Goal: Transaction & Acquisition: Purchase product/service

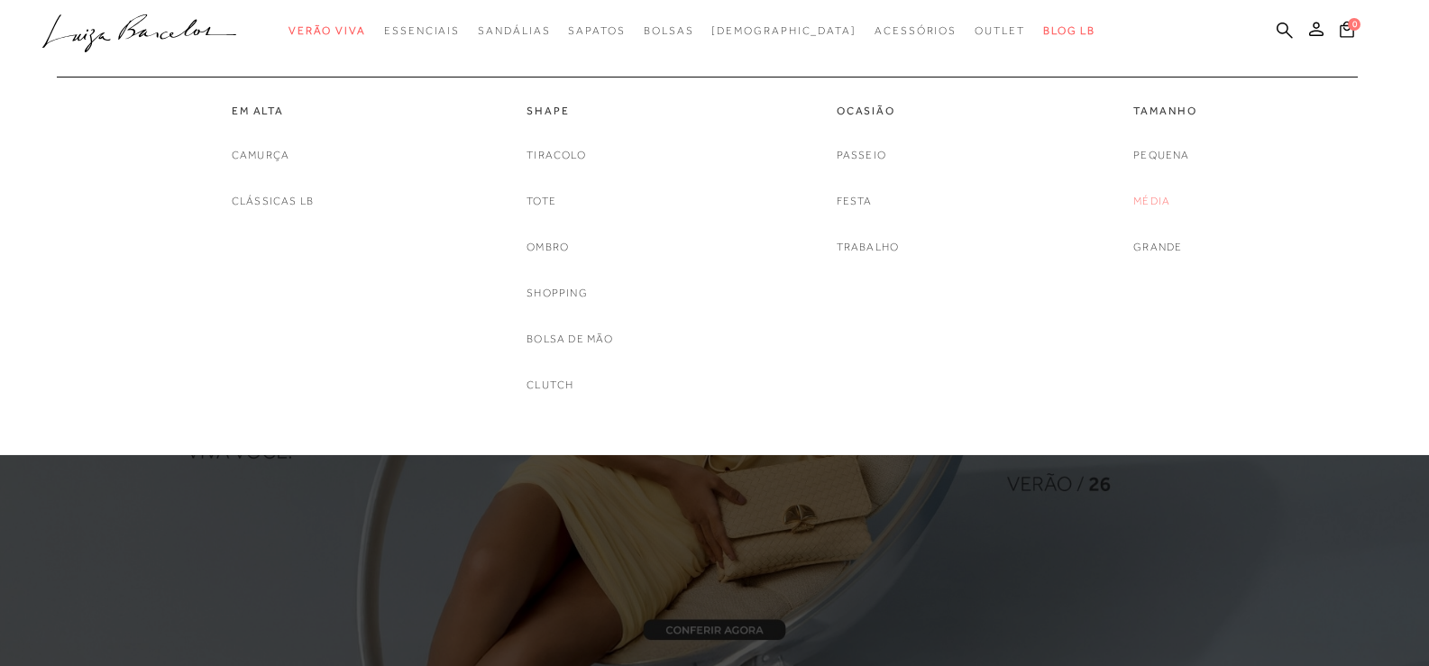
click at [1144, 198] on link "Média" at bounding box center [1151, 201] width 37 height 19
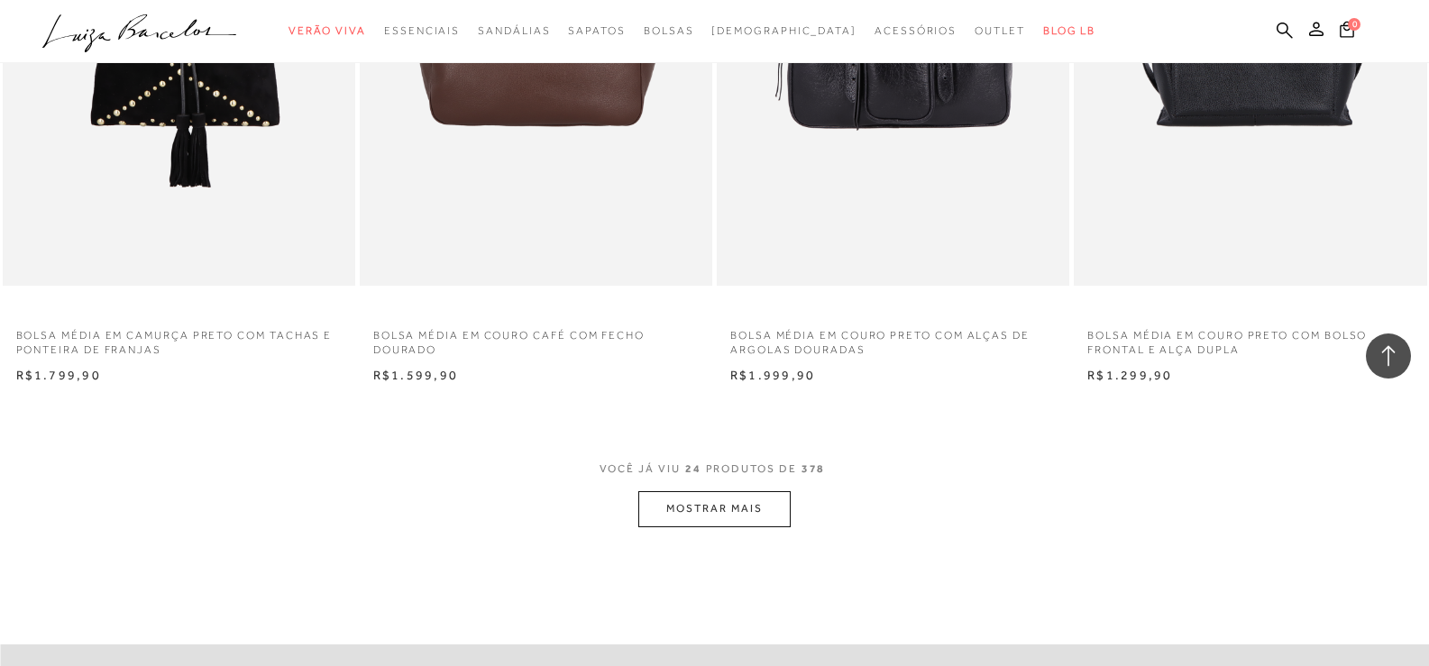
scroll to position [3696, 0]
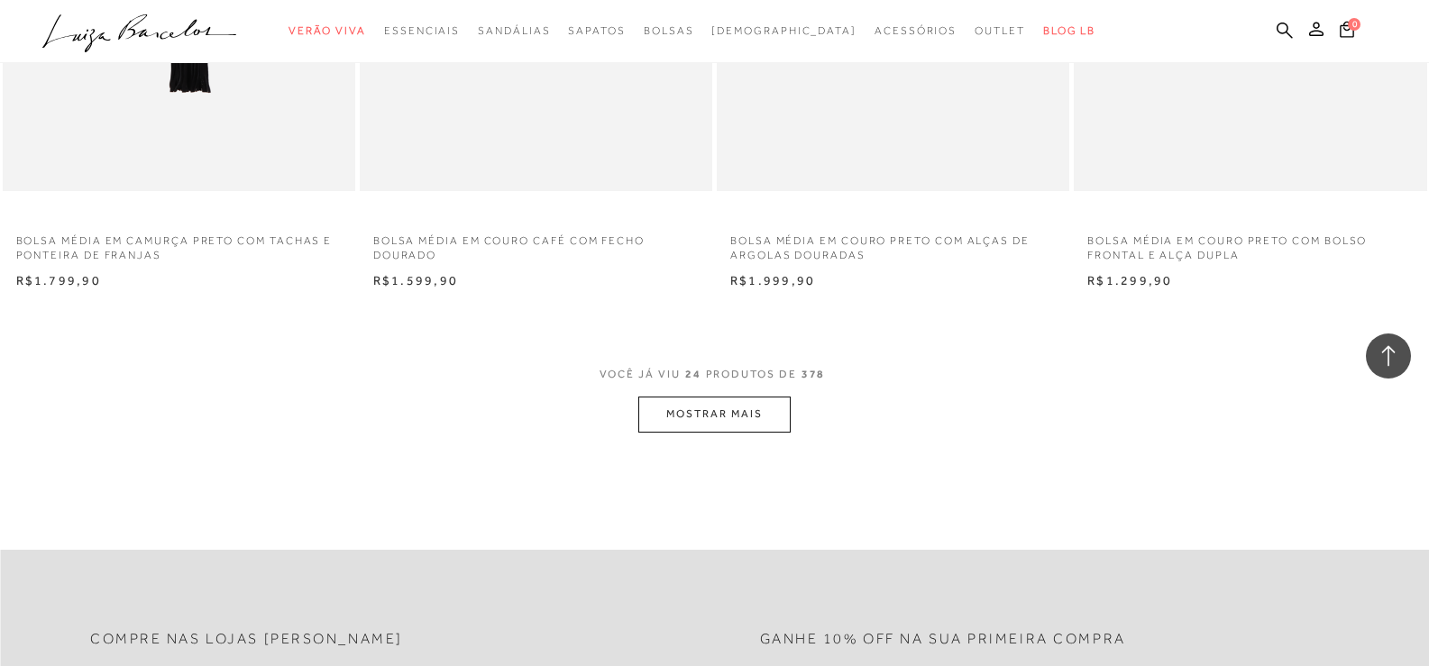
click at [772, 407] on button "MOSTRAR MAIS" at bounding box center [713, 414] width 151 height 35
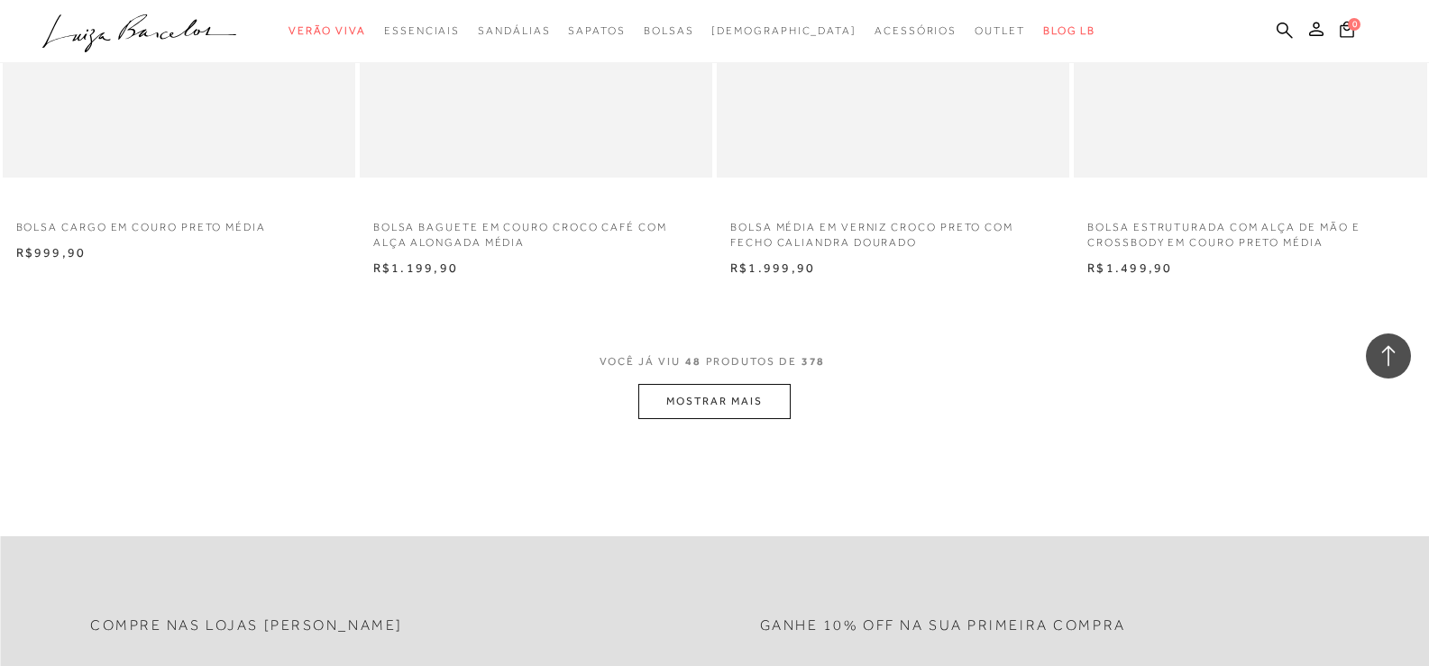
click at [710, 400] on button "MOSTRAR MAIS" at bounding box center [713, 401] width 151 height 35
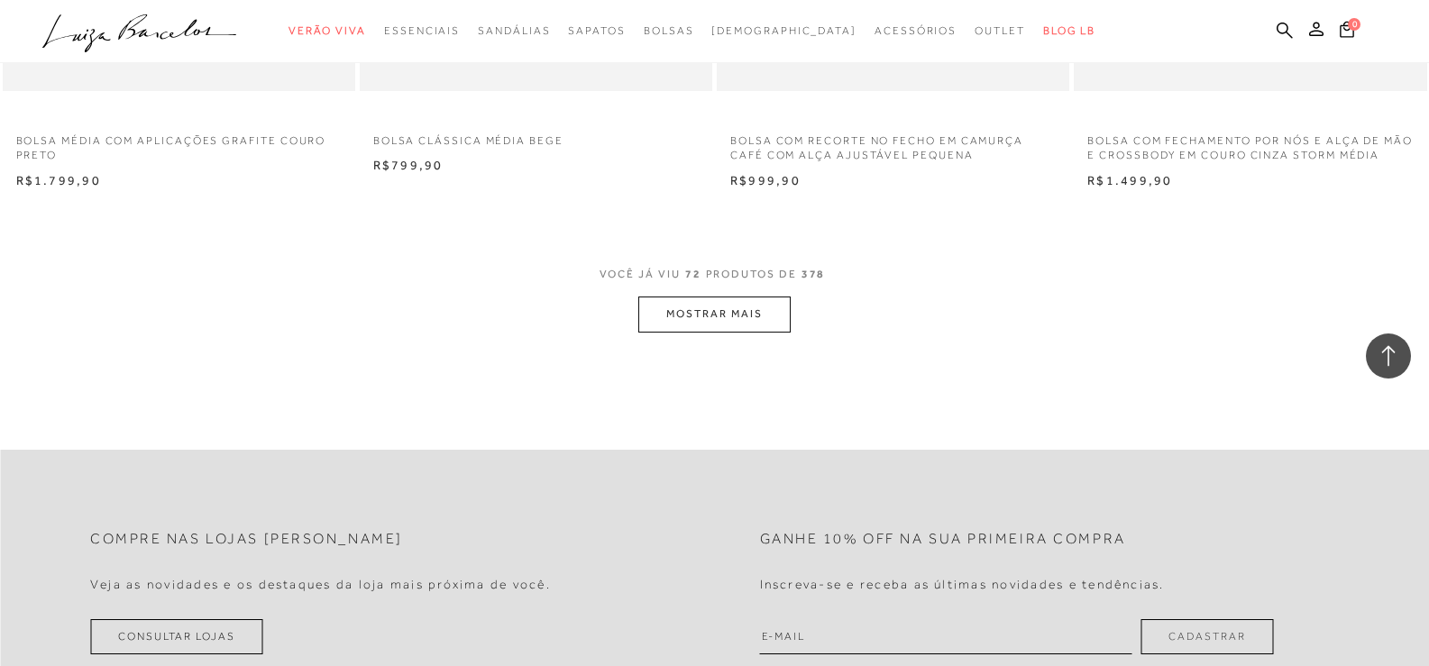
scroll to position [11539, 0]
click at [717, 331] on button "MOSTRAR MAIS" at bounding box center [713, 313] width 151 height 35
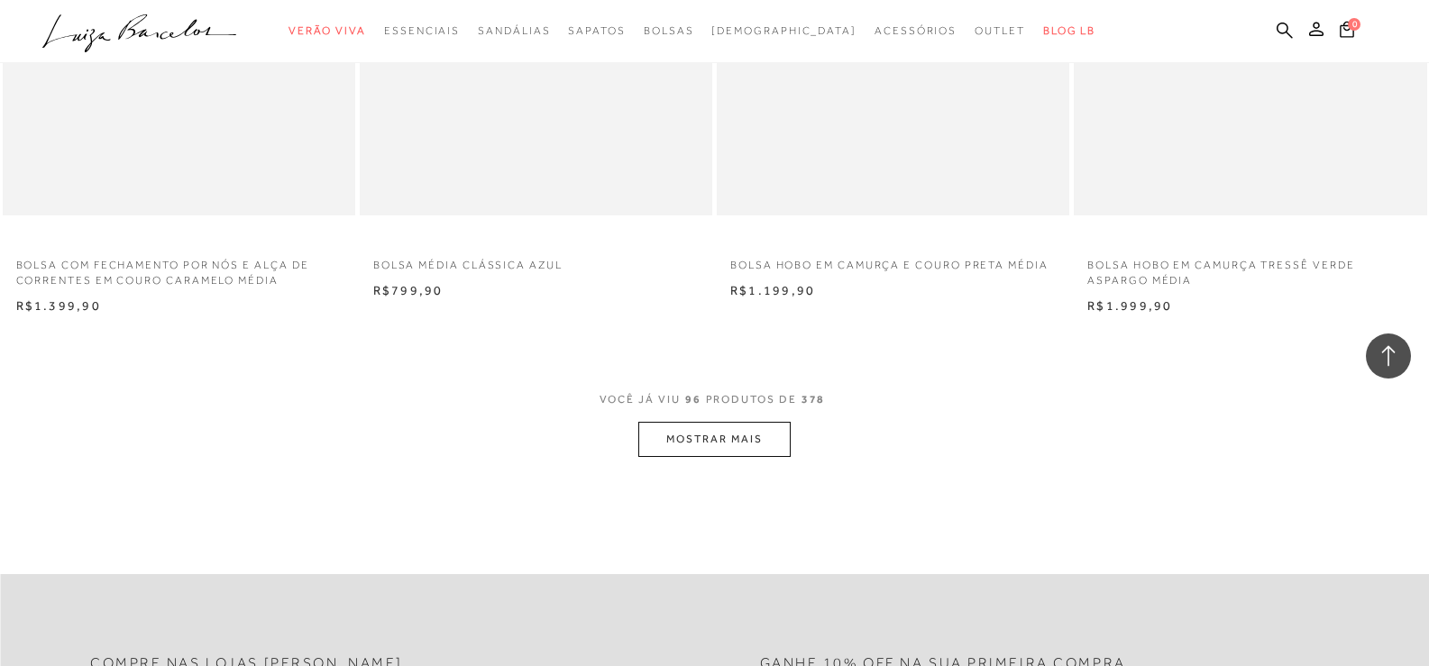
scroll to position [15416, 0]
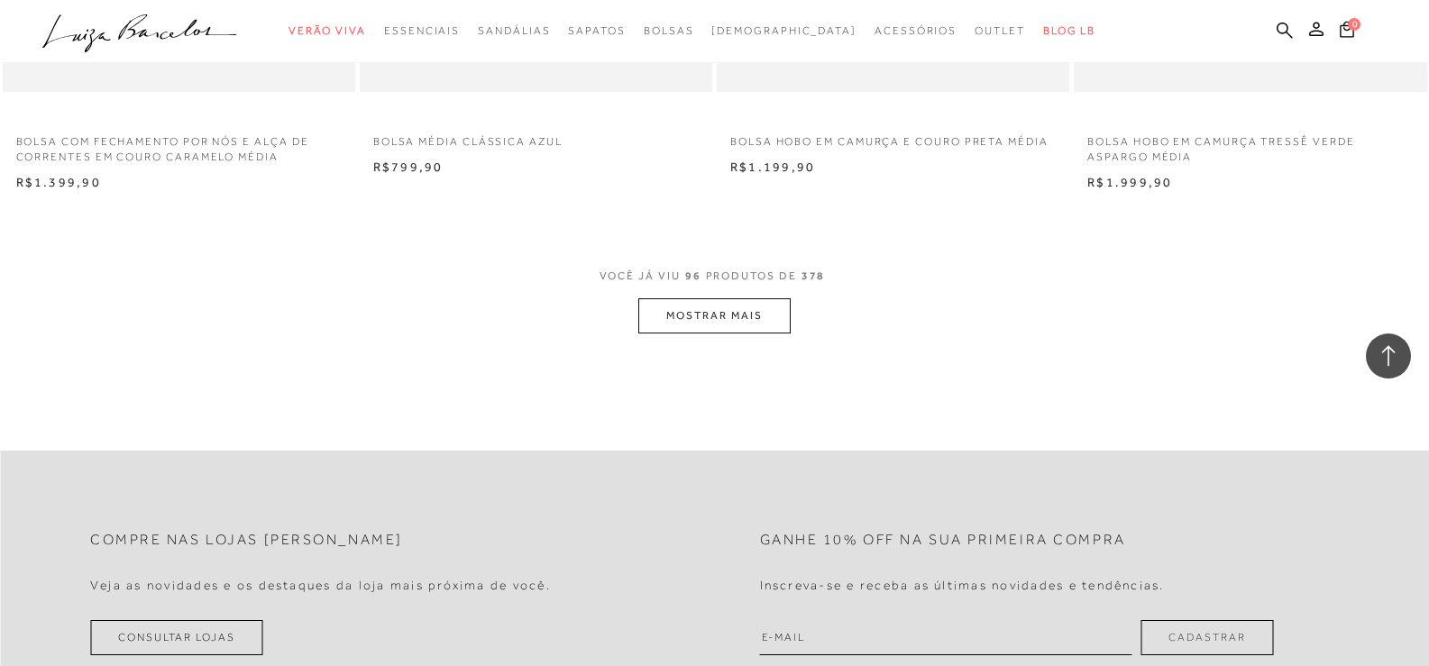
click at [709, 325] on button "MOSTRAR MAIS" at bounding box center [713, 315] width 151 height 35
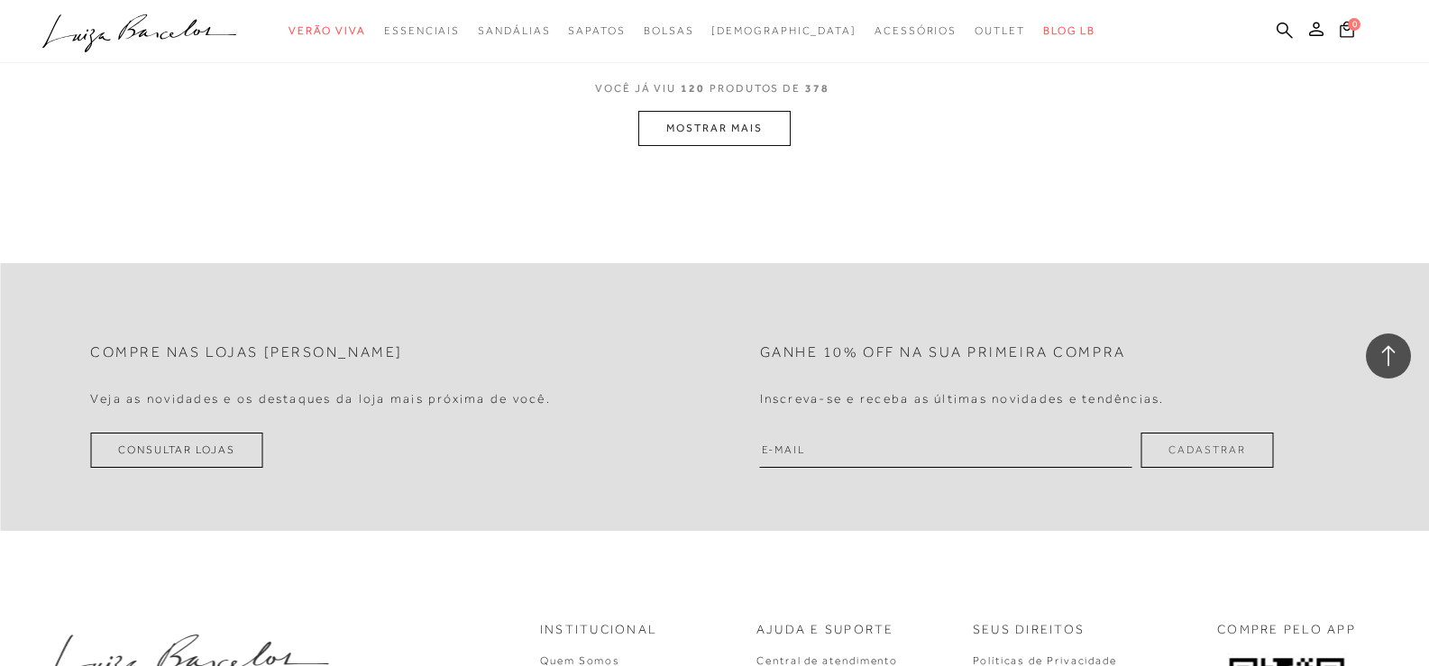
scroll to position [19382, 0]
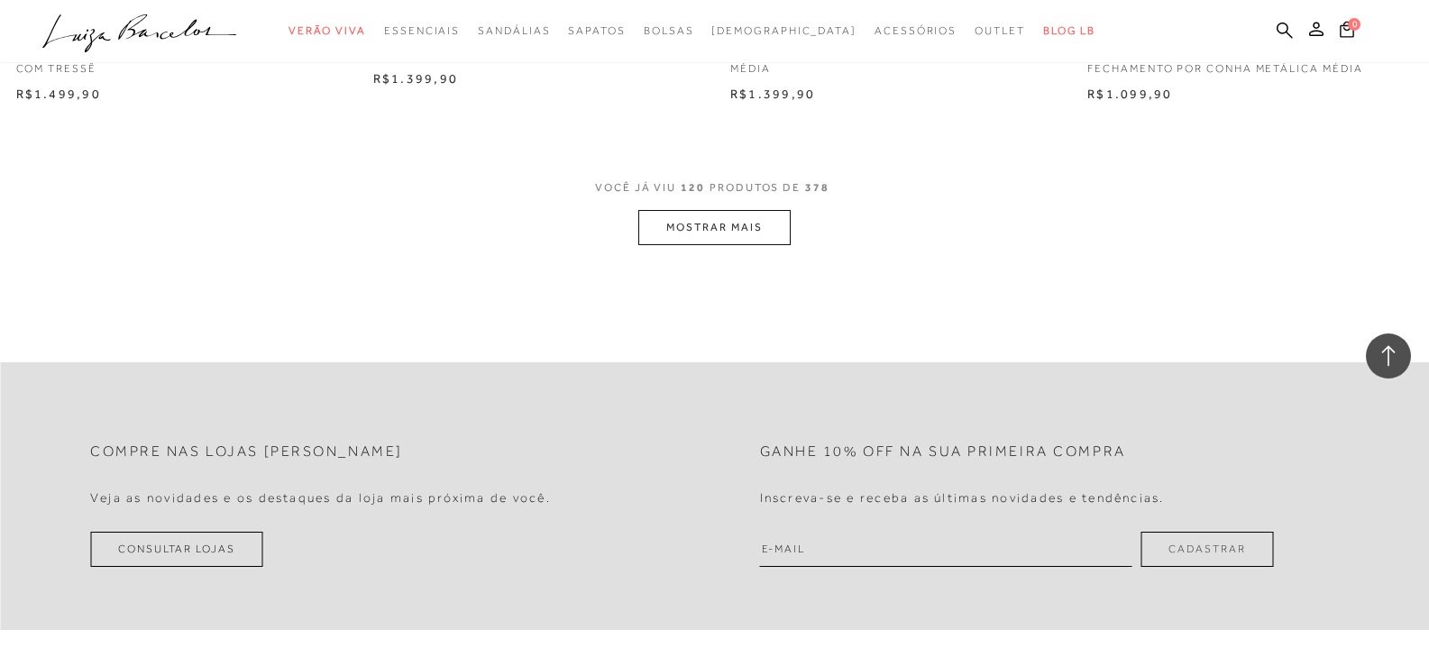
click at [723, 224] on button "MOSTRAR MAIS" at bounding box center [713, 227] width 151 height 35
